Goal: Task Accomplishment & Management: Use online tool/utility

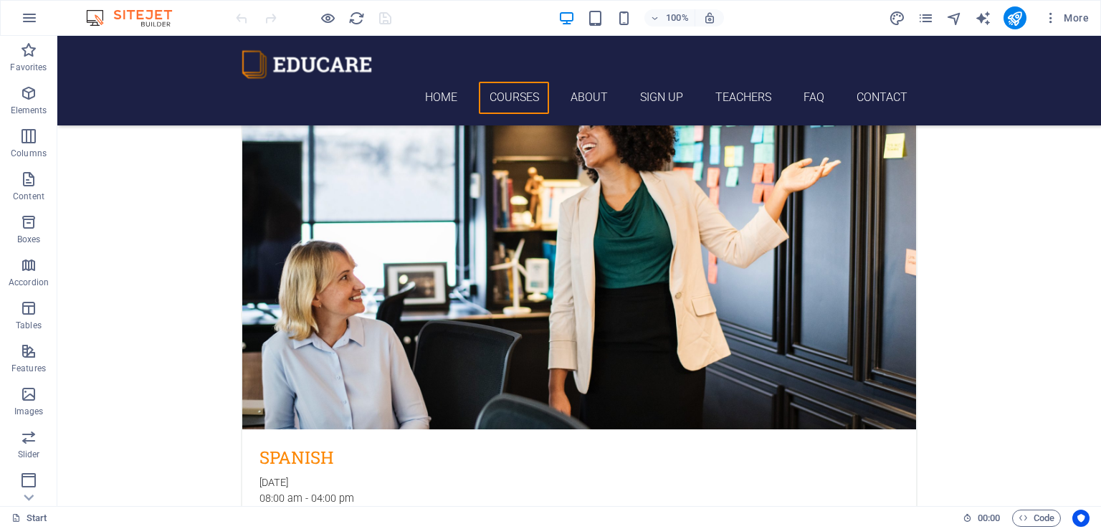
scroll to position [648, 0]
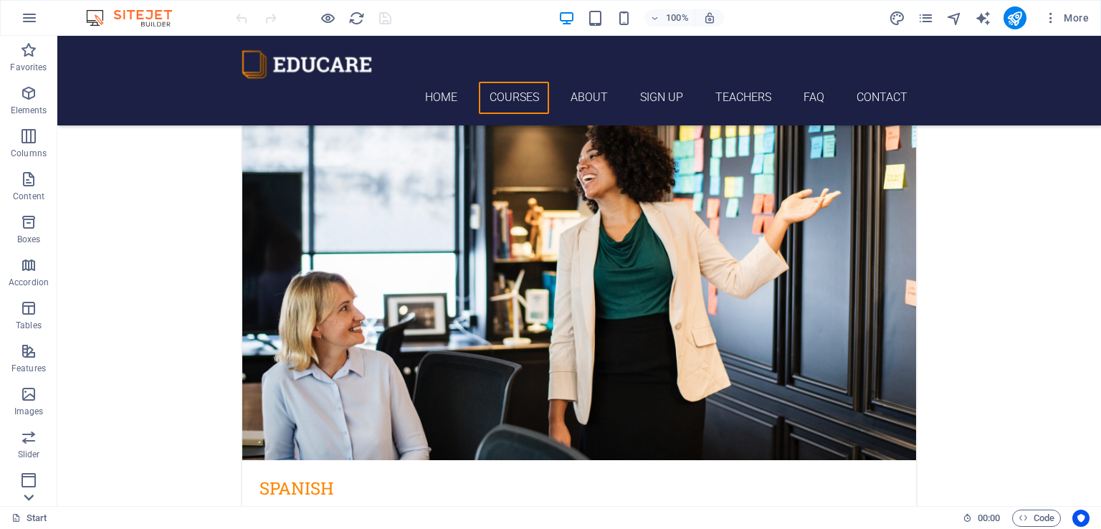
click at [30, 500] on icon at bounding box center [29, 498] width 20 height 20
click at [30, 500] on p "Collections" at bounding box center [28, 494] width 44 height 11
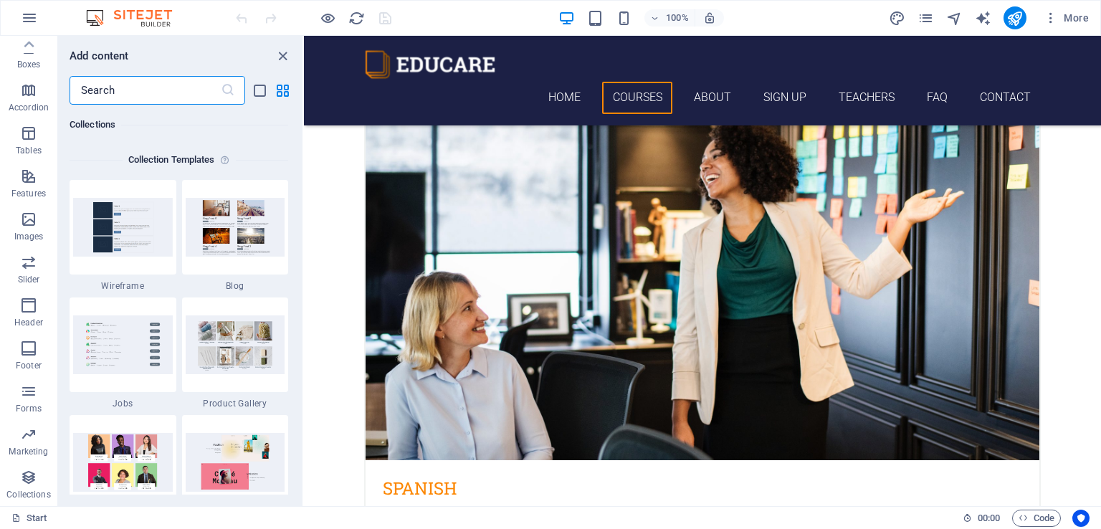
scroll to position [13124, 0]
click at [129, 351] on img at bounding box center [123, 344] width 100 height 58
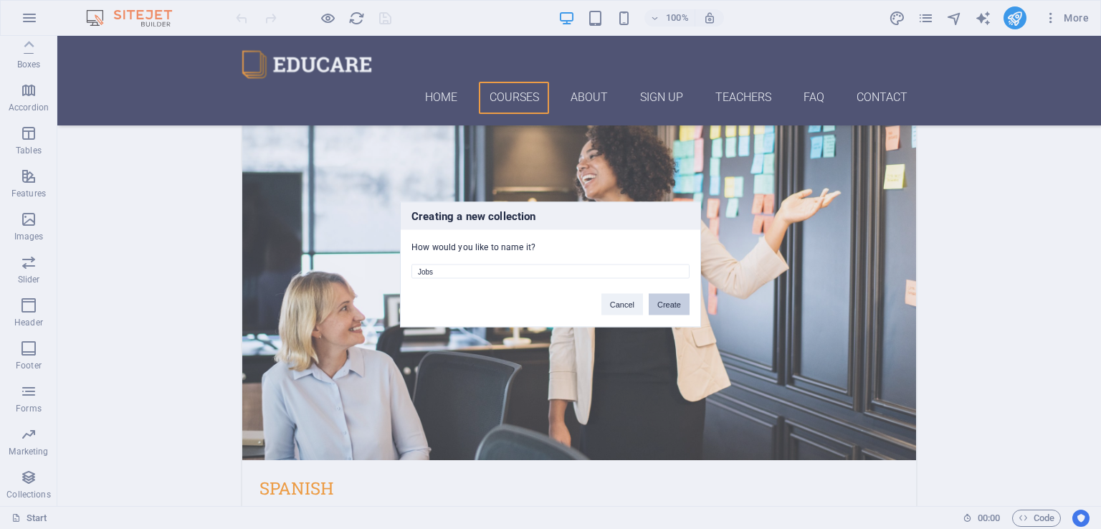
click at [665, 306] on button "Create" at bounding box center [669, 305] width 41 height 22
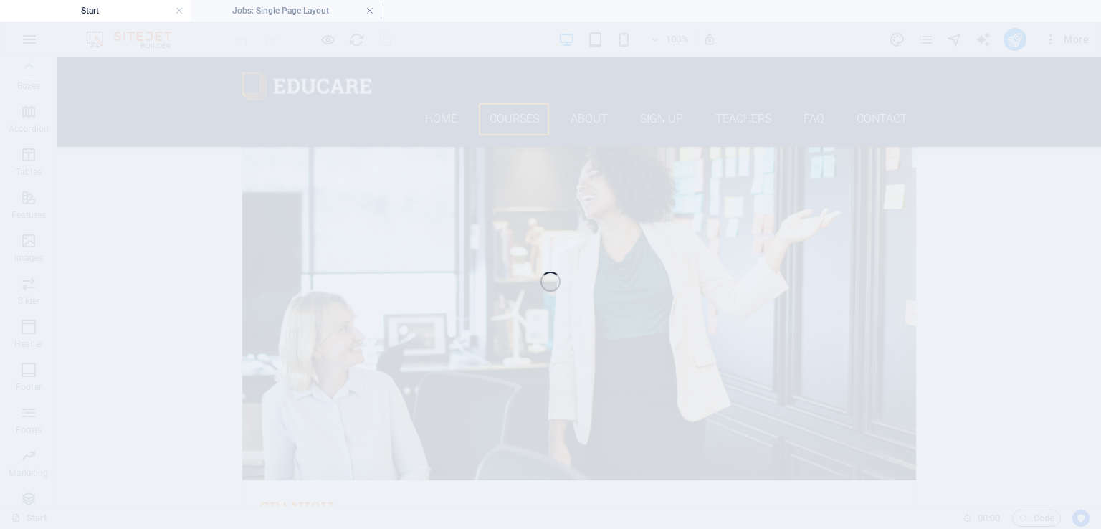
scroll to position [685, 0]
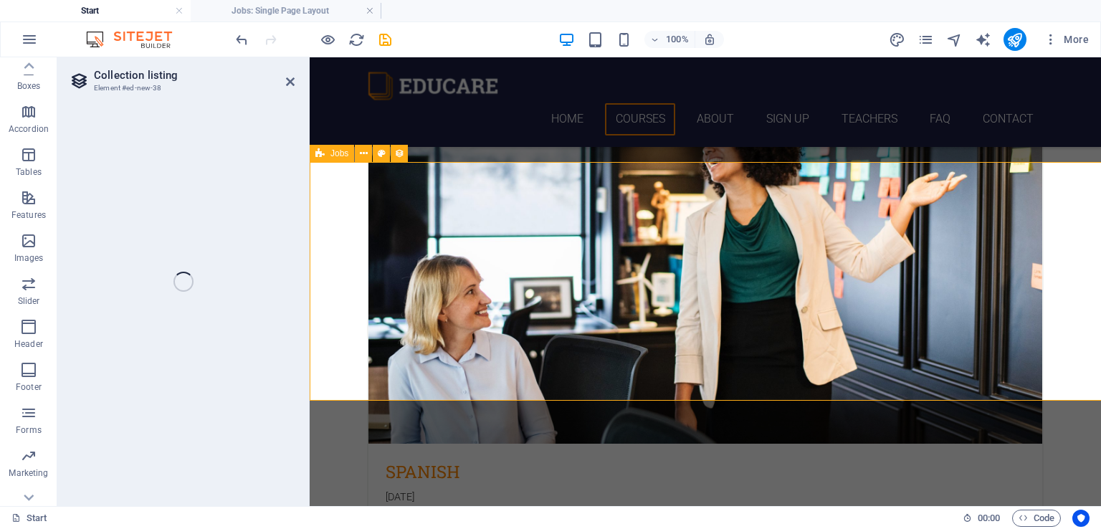
select select
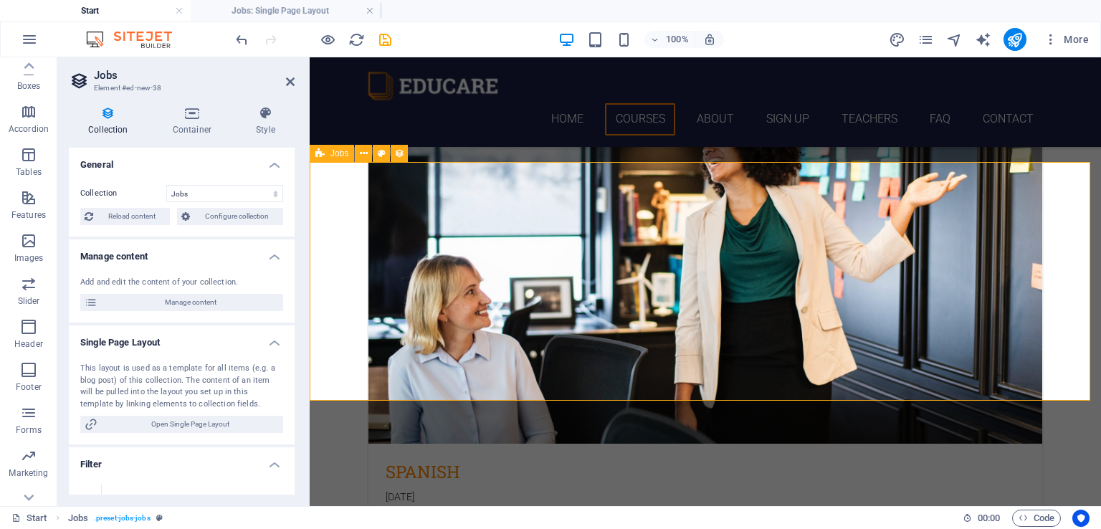
scroll to position [1164, 0]
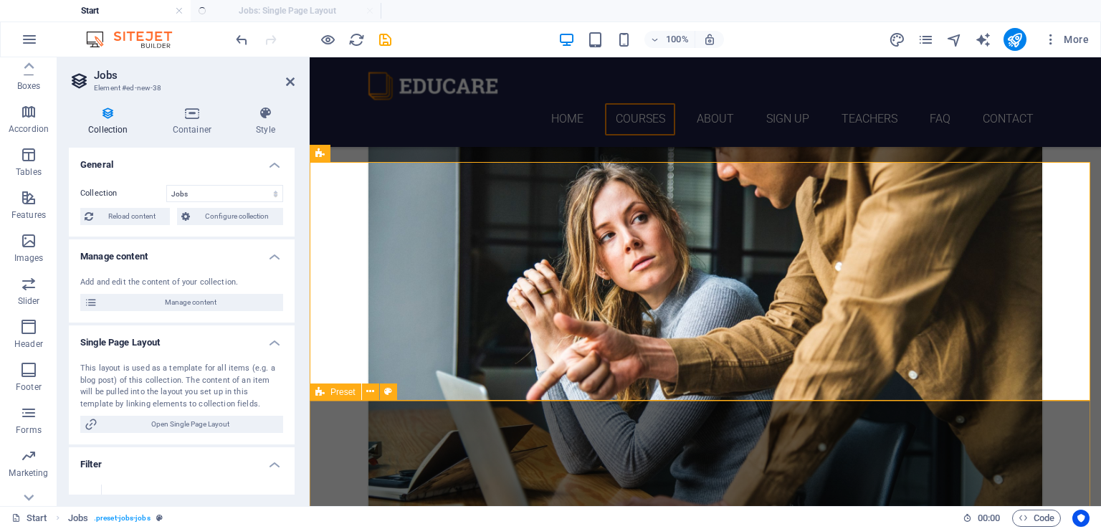
select select "columns.status"
select select "Published"
select select "columns.publishing_date"
select select "past"
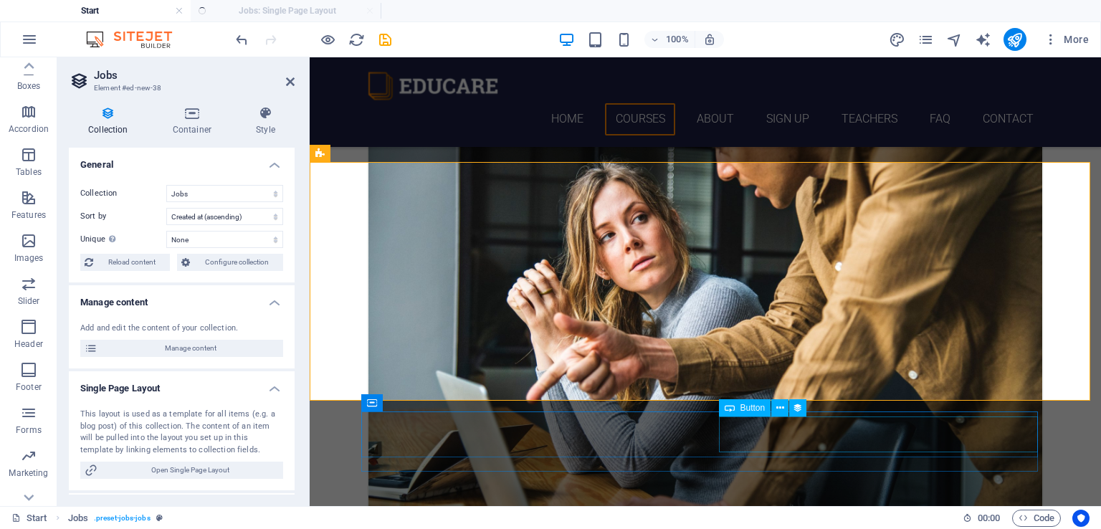
select select "columns.publishing_date_DESC"
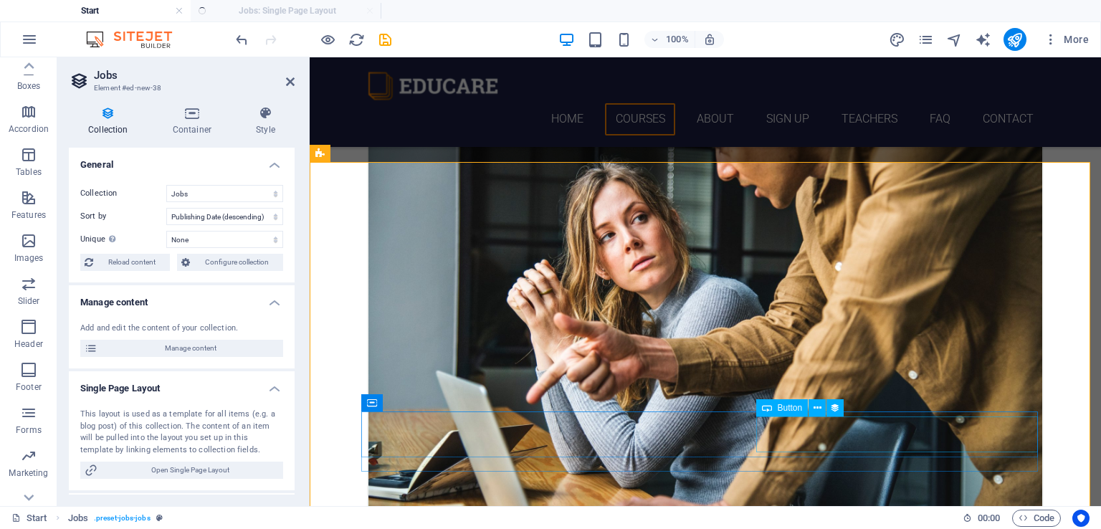
scroll to position [0, 0]
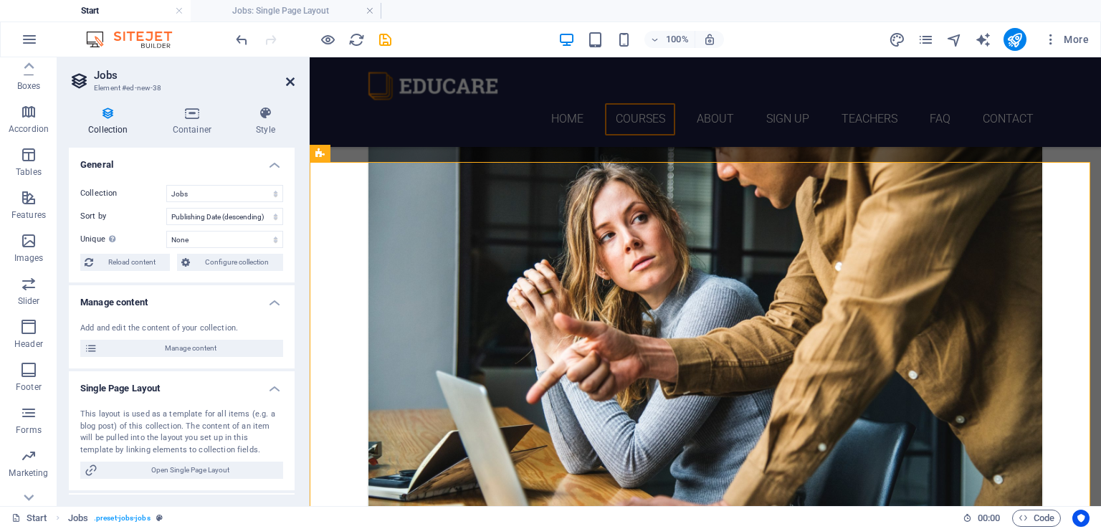
click at [289, 78] on icon at bounding box center [290, 81] width 9 height 11
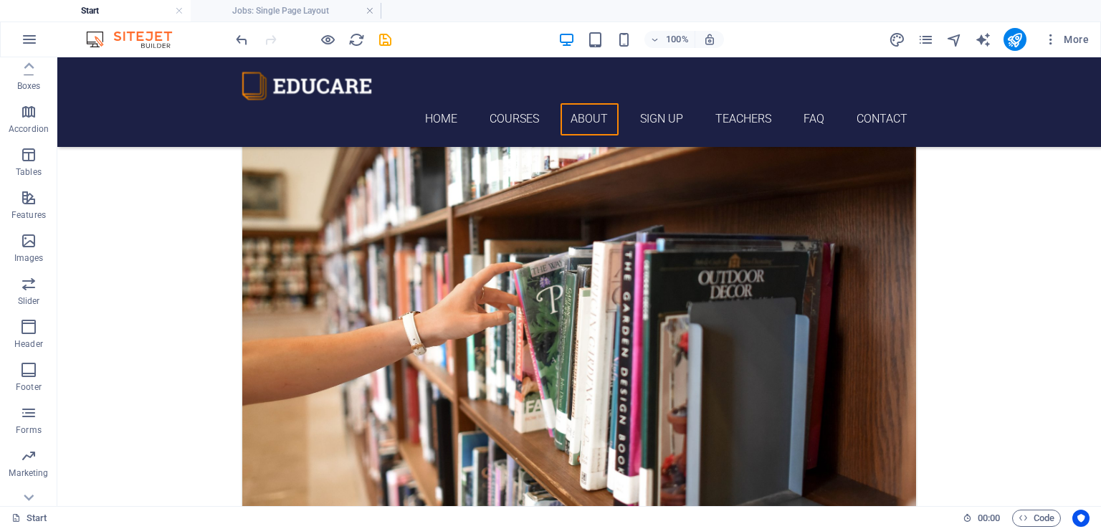
scroll to position [3060, 0]
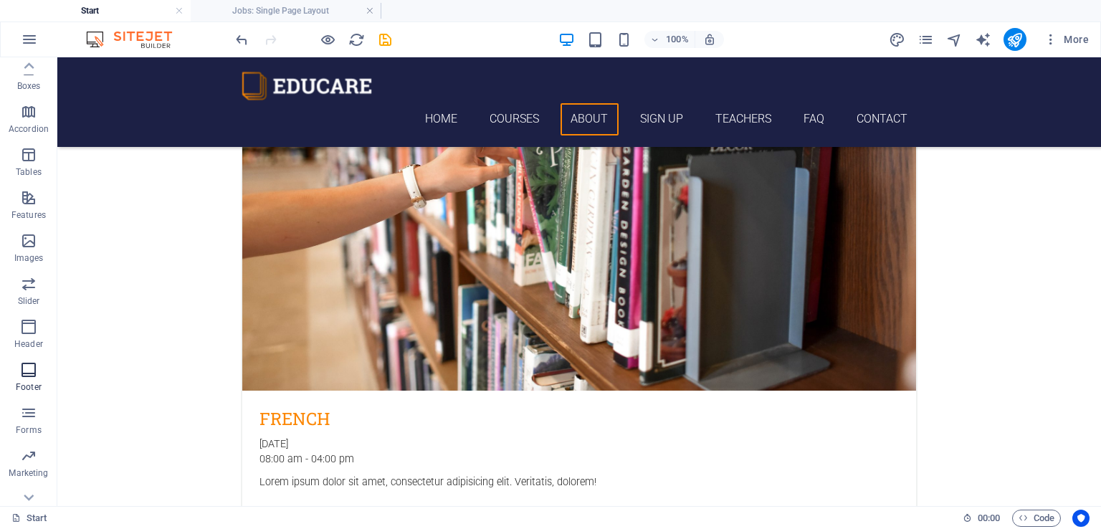
click at [33, 379] on icon "button" at bounding box center [28, 369] width 17 height 17
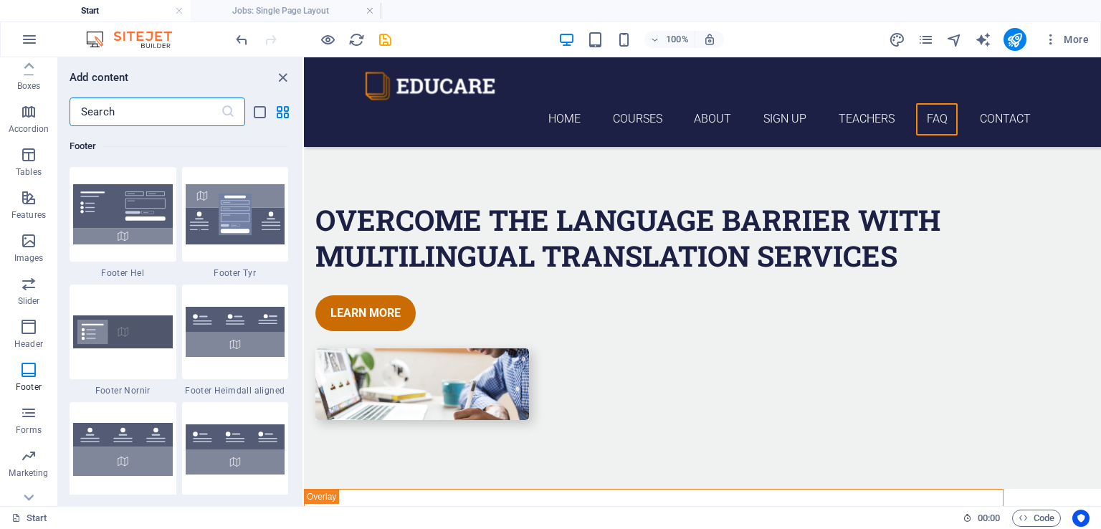
scroll to position [5930, 0]
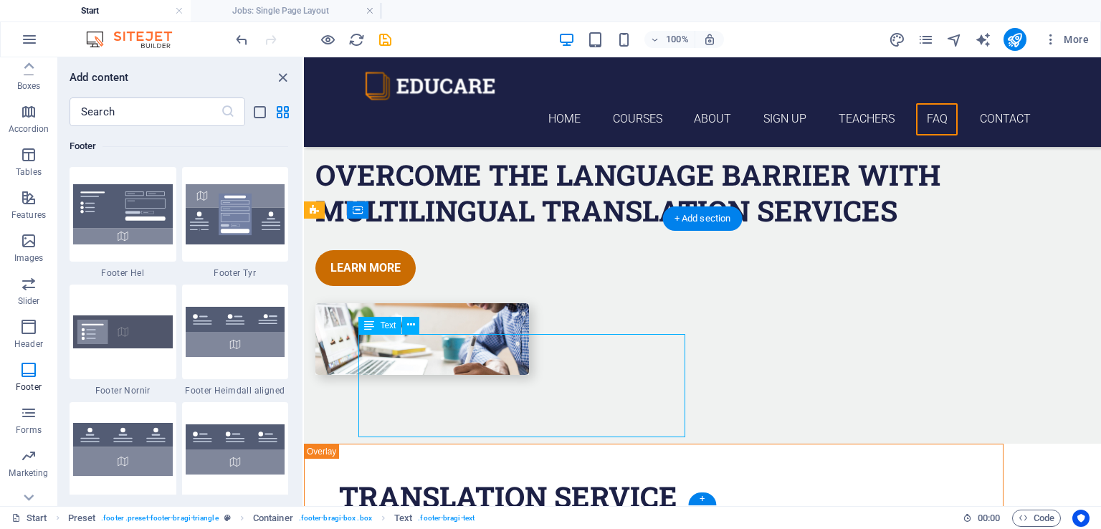
click at [410, 326] on icon at bounding box center [411, 325] width 8 height 15
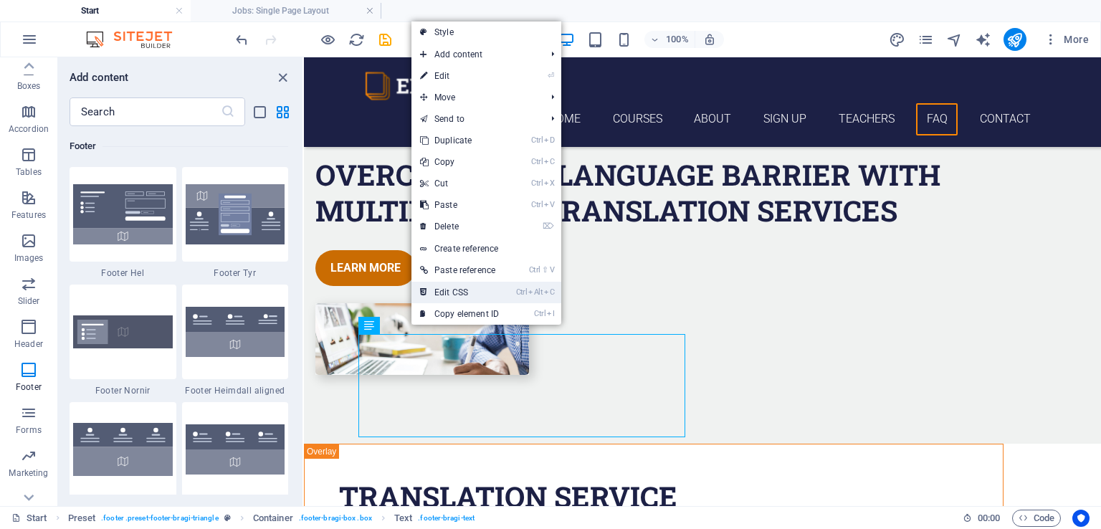
click at [465, 287] on link "Ctrl Alt C Edit CSS" at bounding box center [460, 293] width 96 height 22
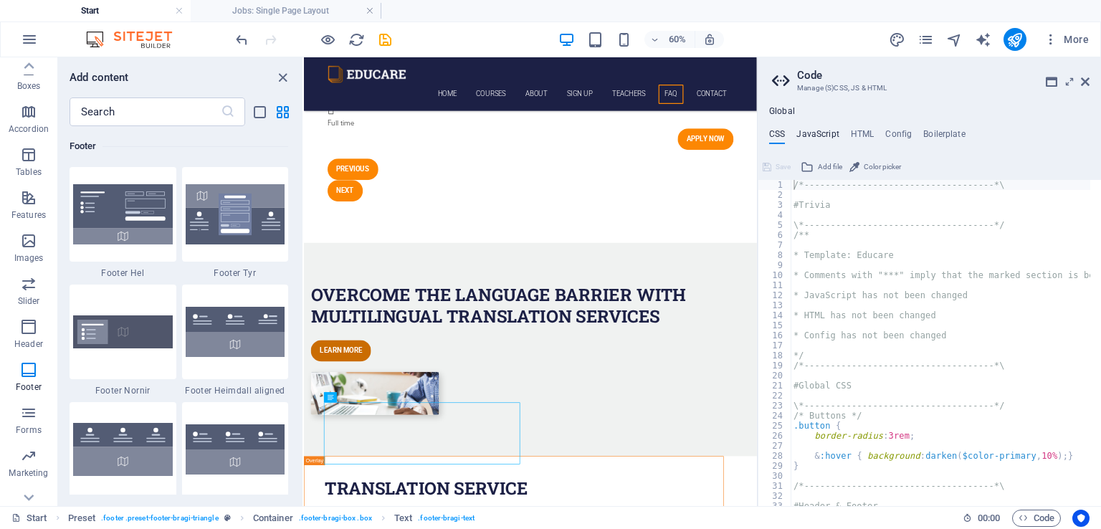
click at [815, 135] on h4 "JavaScript" at bounding box center [817, 137] width 42 height 16
type textarea "/* JS for preset "Menu V2" */"
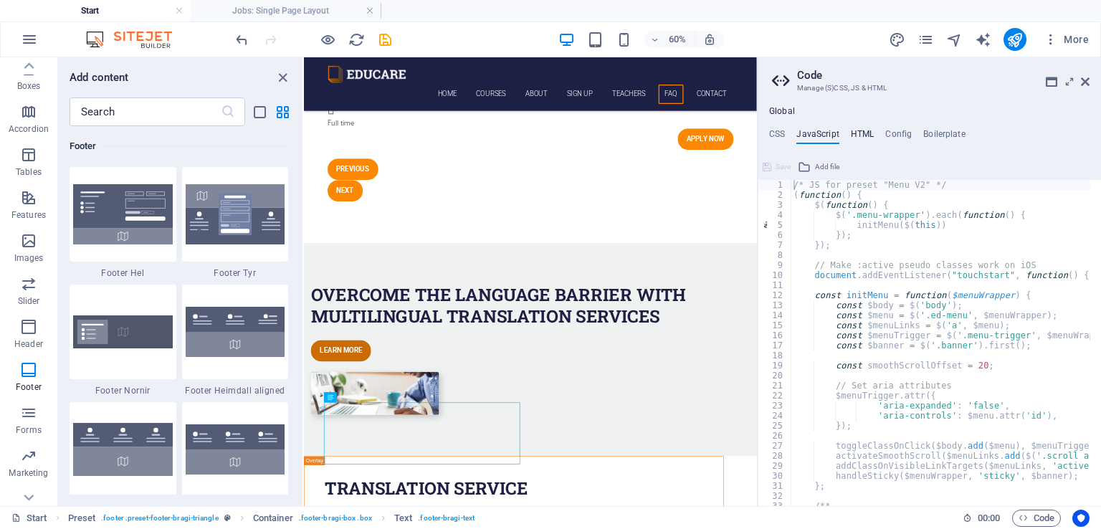
click at [859, 139] on h4 "HTML" at bounding box center [863, 137] width 24 height 16
type textarea "<a href="#main-content" class="wv-link-content button">Skip to main content</a>"
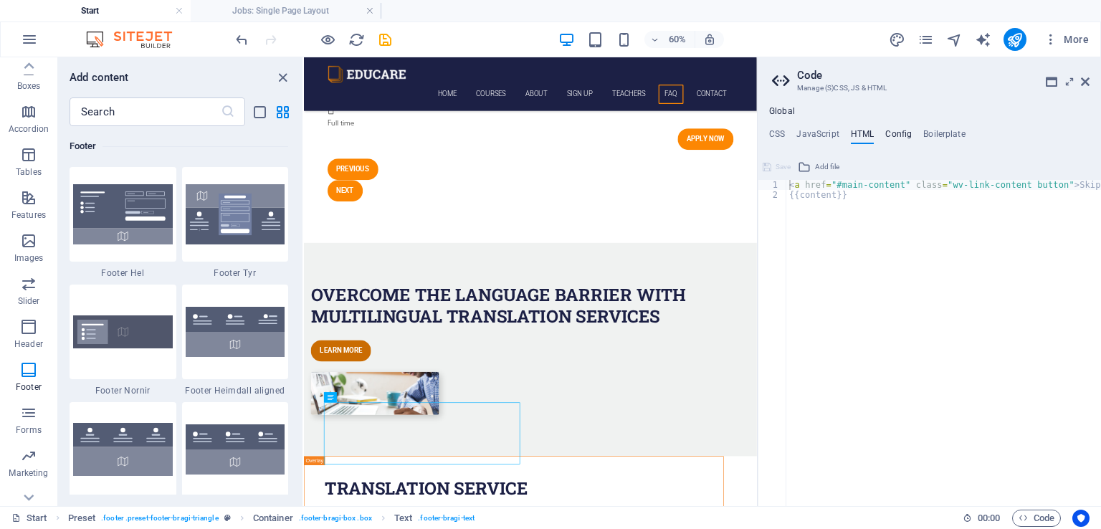
click at [889, 138] on h4 "Config" at bounding box center [898, 137] width 27 height 16
type textarea "$lh-headlines-all: (1.25, null, null);"
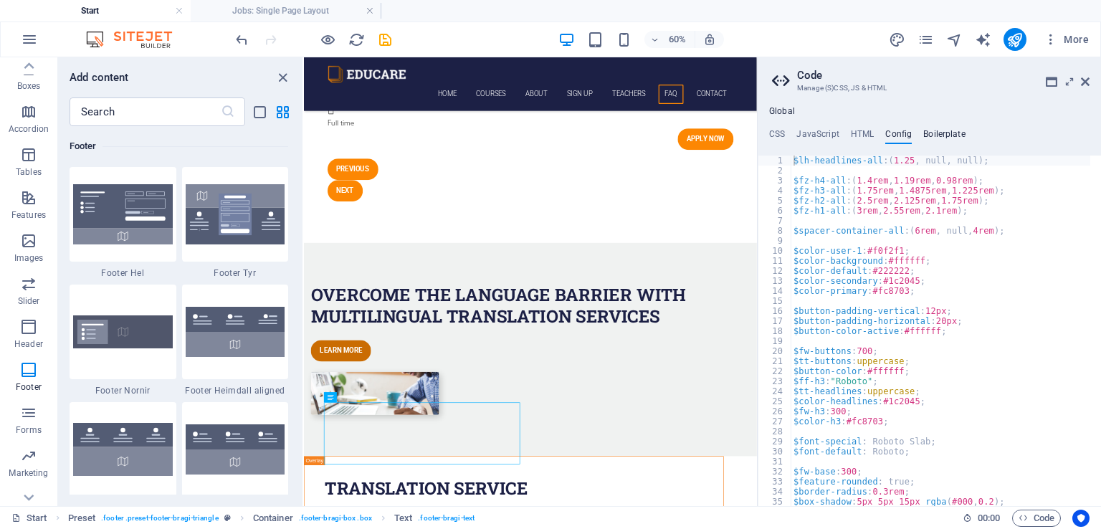
click at [935, 138] on h4 "Boilerplate" at bounding box center [944, 137] width 42 height 16
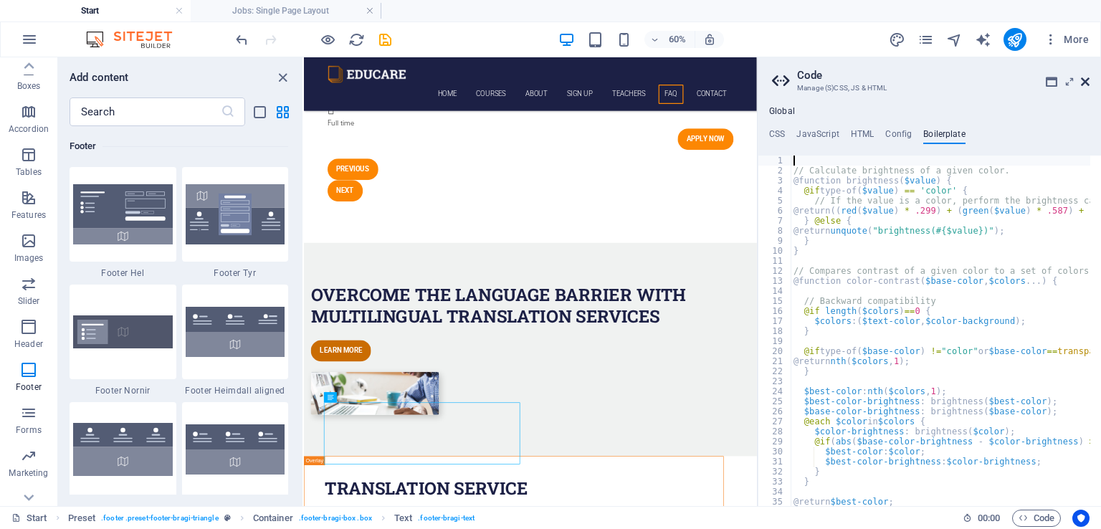
click at [1083, 84] on icon at bounding box center [1085, 81] width 9 height 11
